Goal: Task Accomplishment & Management: Use online tool/utility

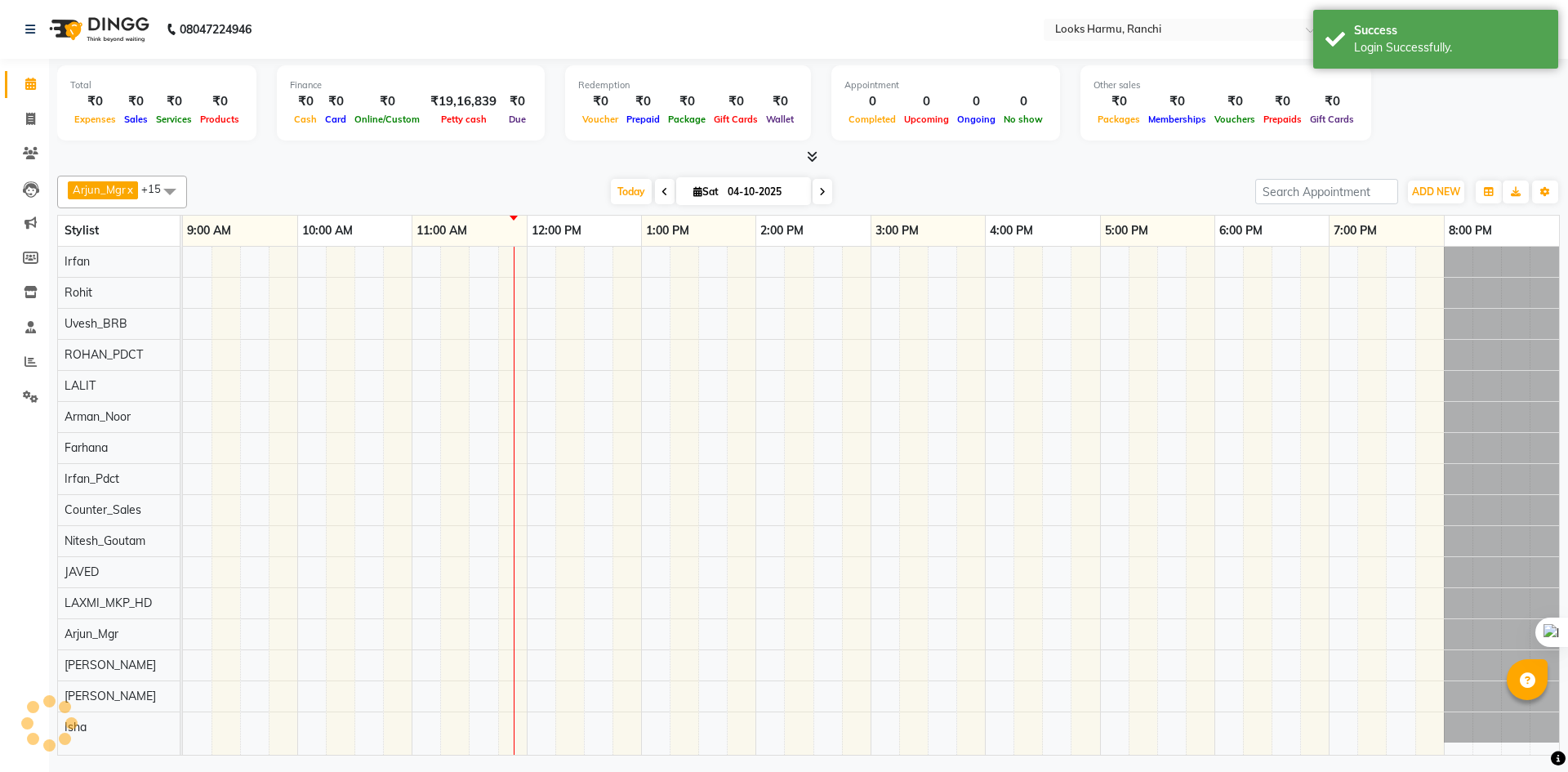
select select "en"
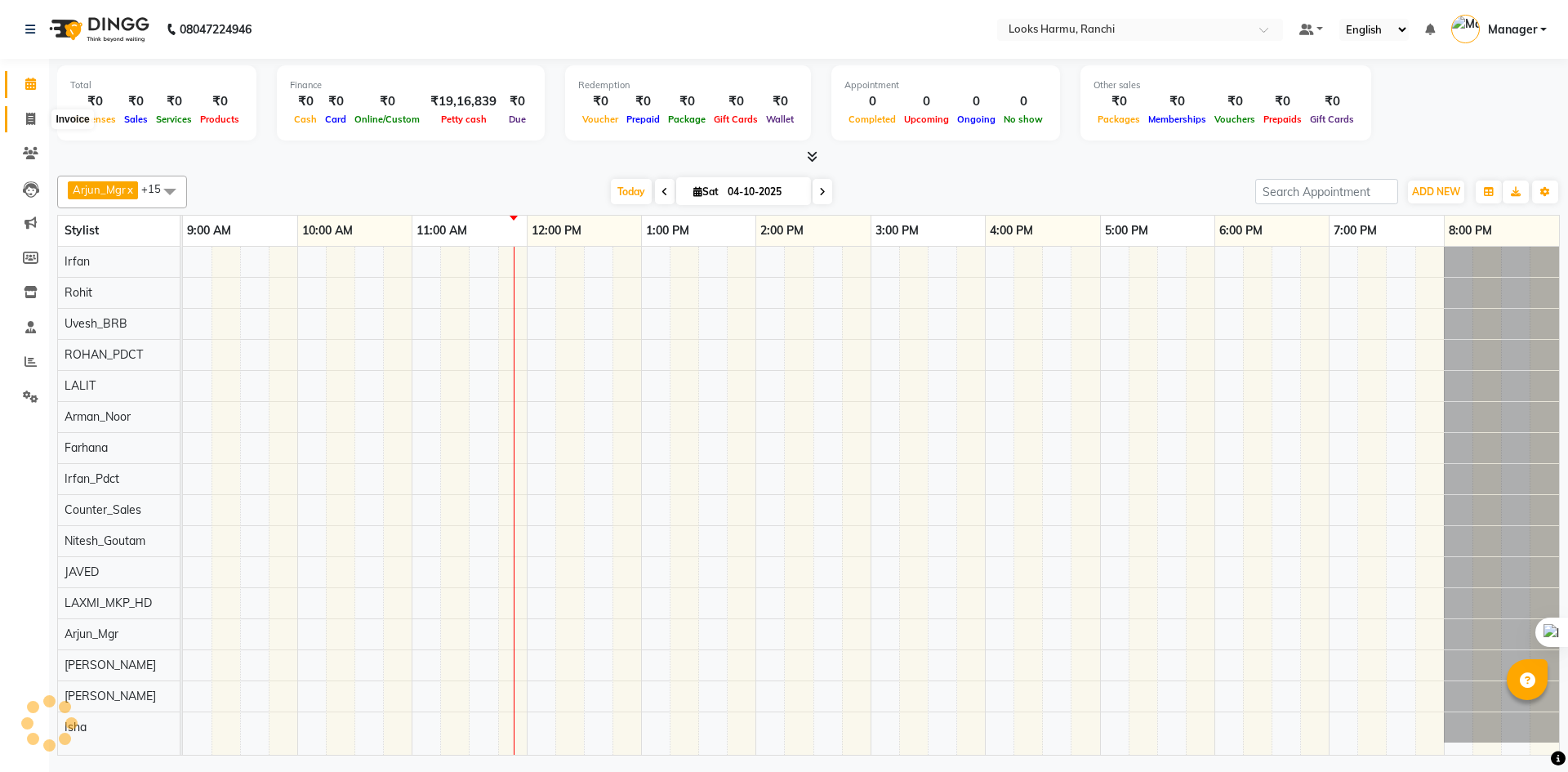
click at [34, 121] on icon at bounding box center [31, 119] width 9 height 12
select select "service"
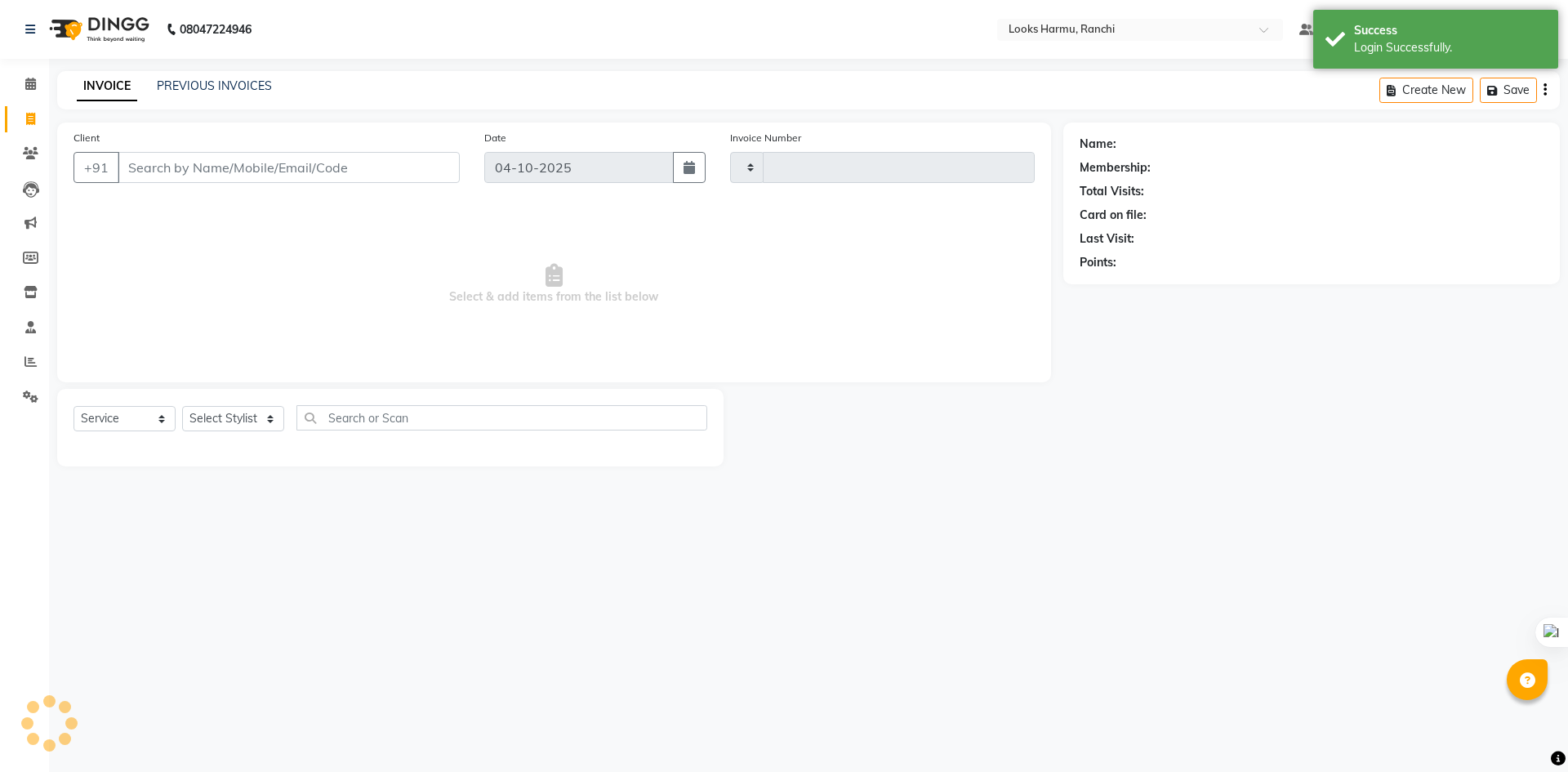
type input "1382"
select select "6247"
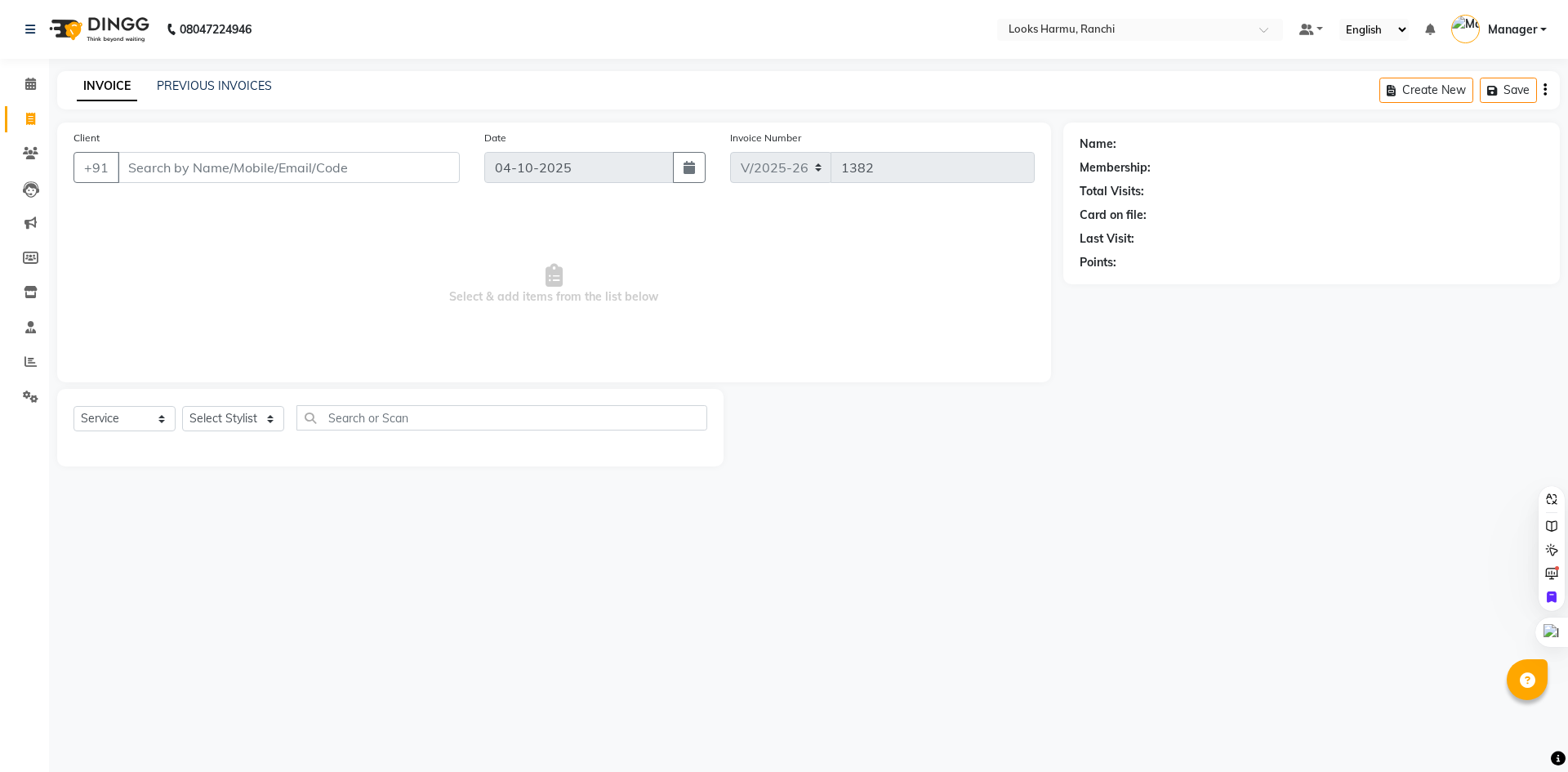
select select "V"
select select "47538"
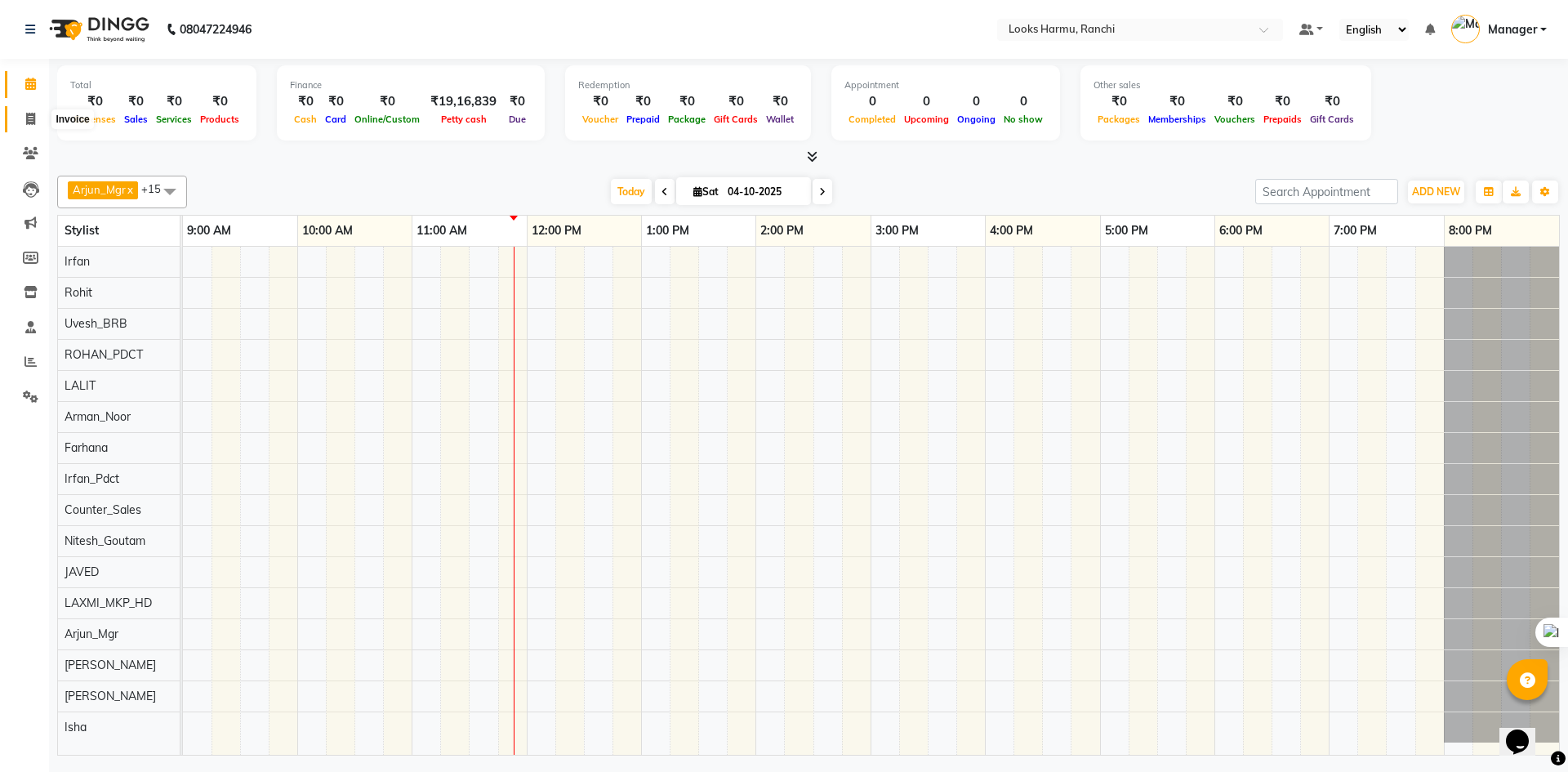
click at [40, 115] on span at bounding box center [31, 119] width 28 height 19
select select "service"
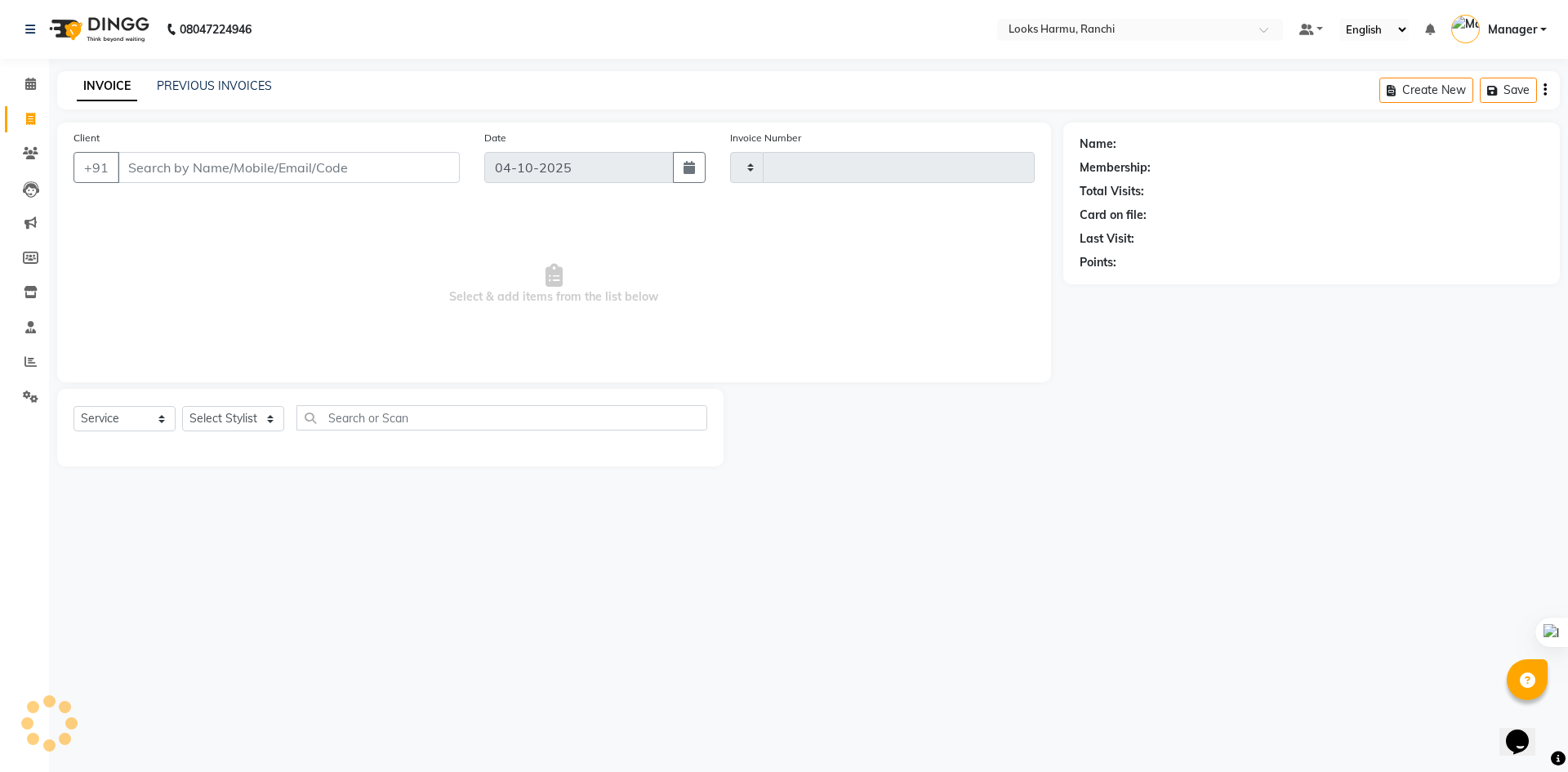
type input "1382"
select select "6247"
select select "V"
select select "47538"
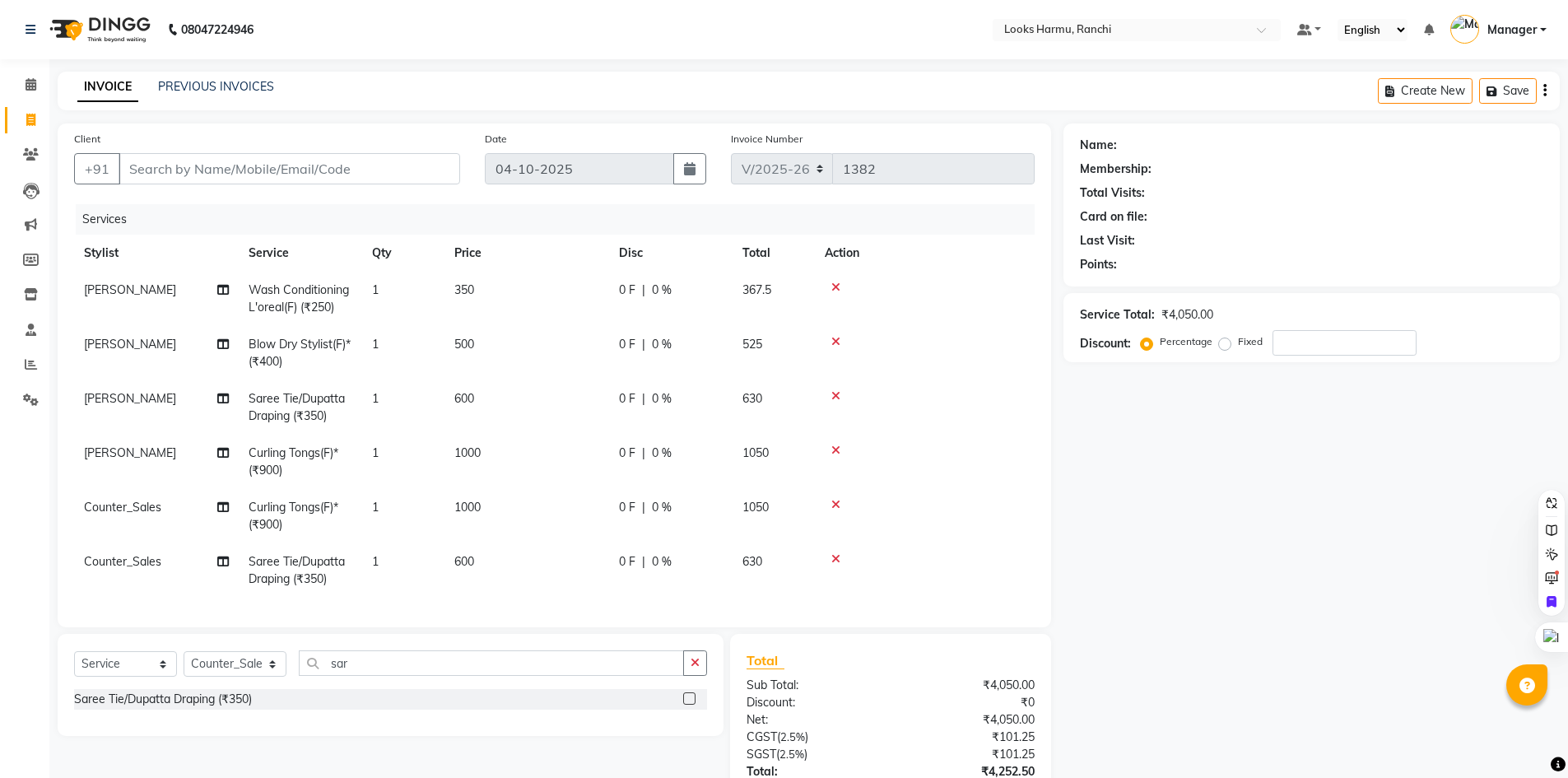
select select "6247"
select select "service"
select select "47156"
click at [230, 671] on select "Select Stylist Aditya_Singh Aishwarya Gautam Anny Arjun_Mgr Arman_Noor Counter_…" at bounding box center [235, 663] width 103 height 26
click at [370, 669] on input "sar" at bounding box center [491, 663] width 386 height 26
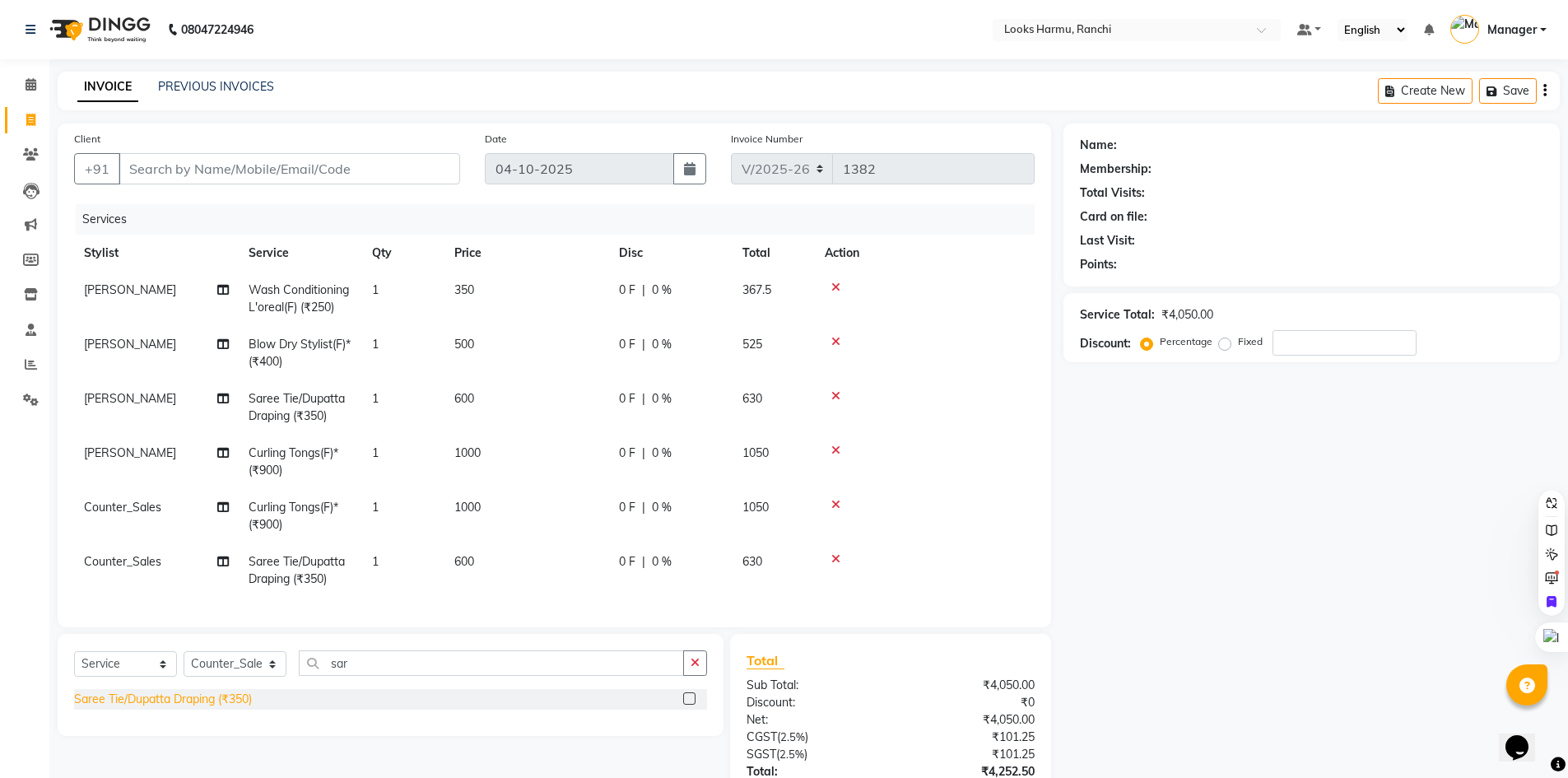
drag, startPoint x: 192, startPoint y: 718, endPoint x: 202, endPoint y: 711, distance: 12.2
click at [195, 715] on div "Saree Tie/Dupatta Draping (₹350)" at bounding box center [390, 704] width 633 height 30
click at [207, 708] on div "Saree Tie/Dupatta Draping (₹350)" at bounding box center [163, 698] width 178 height 17
checkbox input "false"
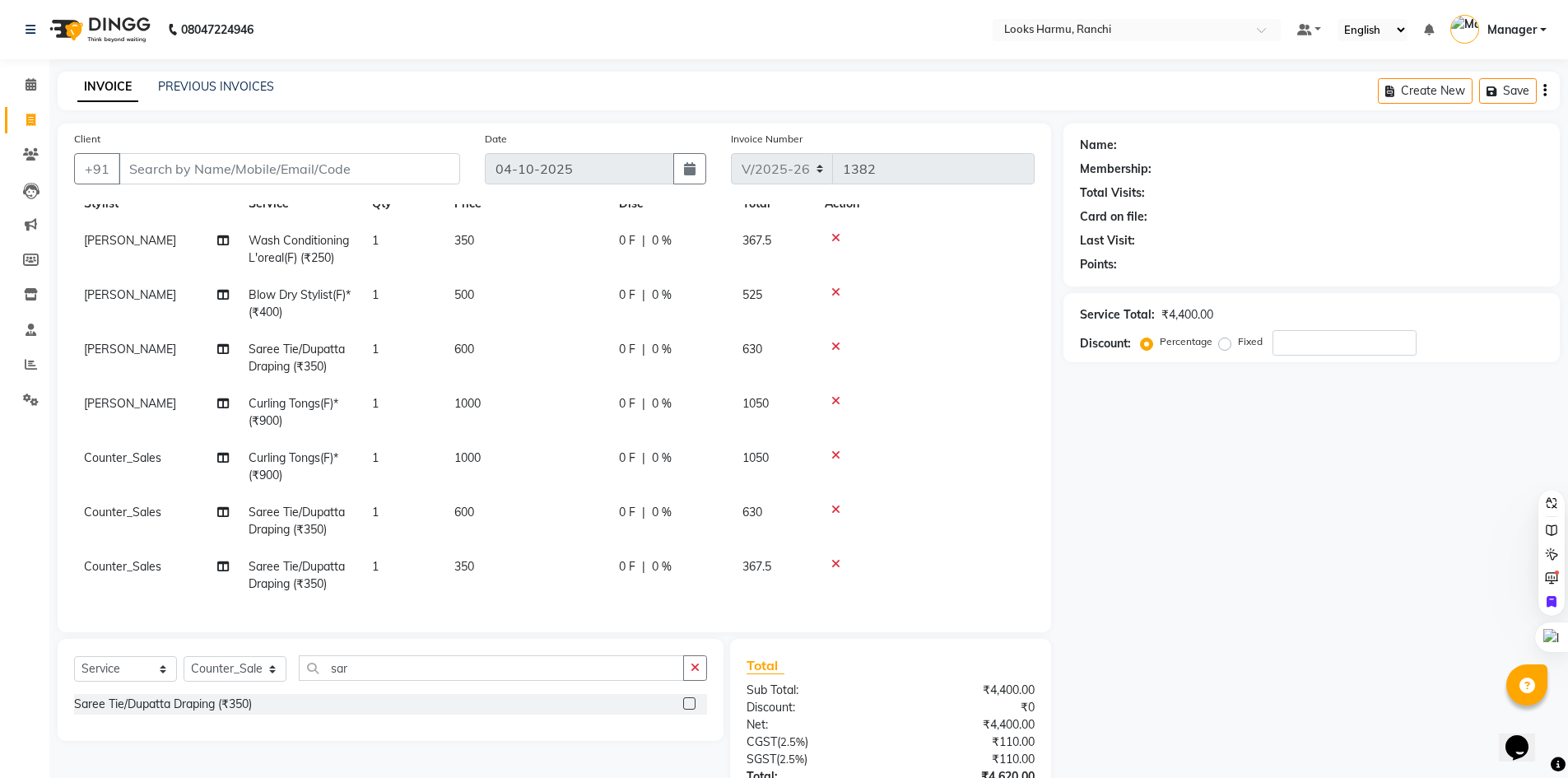
drag, startPoint x: 464, startPoint y: 546, endPoint x: 515, endPoint y: 554, distance: 51.6
click at [466, 559] on span "350" at bounding box center [465, 566] width 20 height 15
select select "47156"
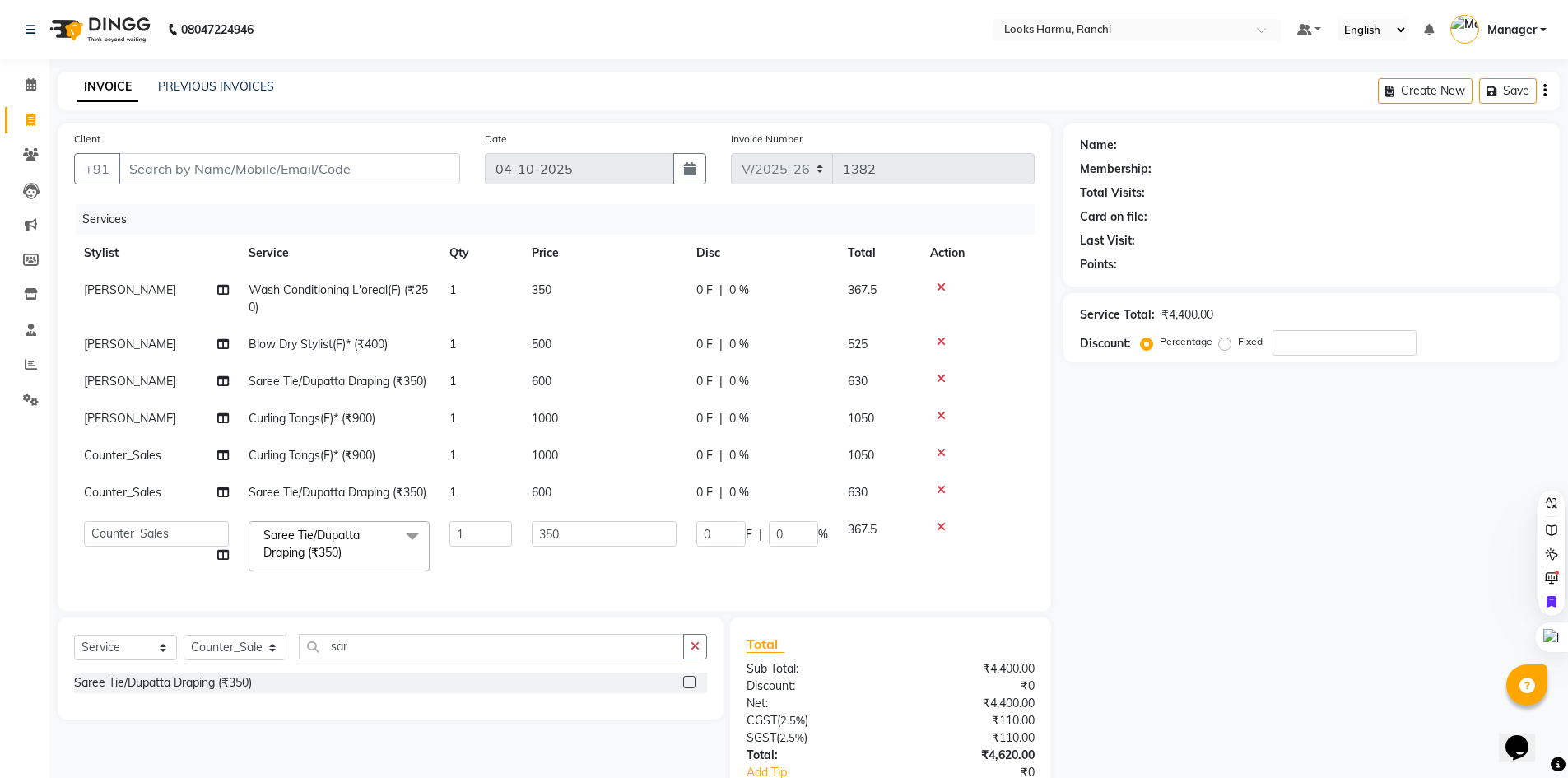
scroll to position [0, 0]
drag, startPoint x: 573, startPoint y: 522, endPoint x: 543, endPoint y: 529, distance: 30.8
click at [543, 529] on input "350" at bounding box center [604, 534] width 145 height 26
type input "600"
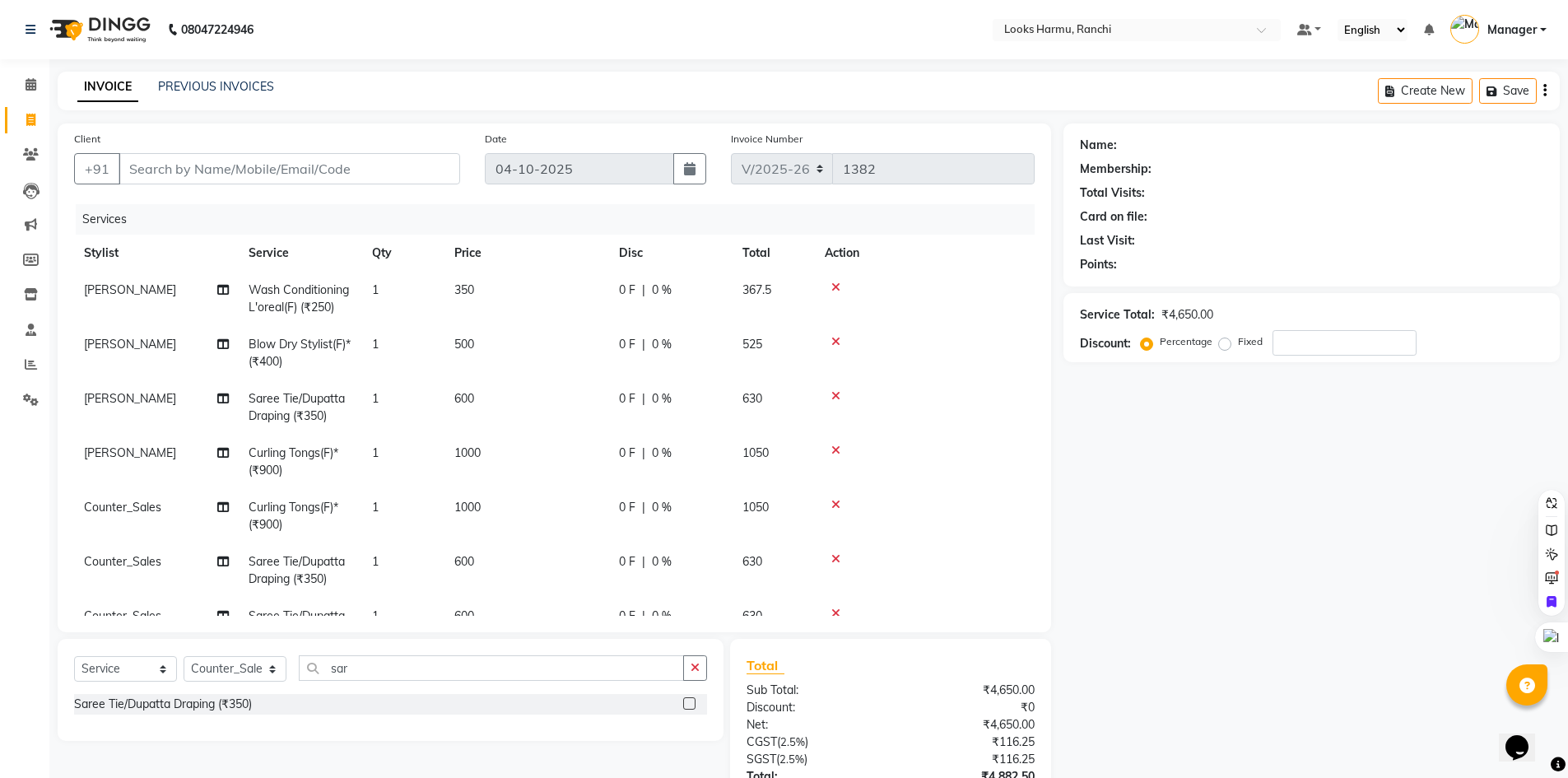
click at [549, 99] on div "INVOICE PREVIOUS INVOICES Create New Save" at bounding box center [808, 91] width 1502 height 39
